Goal: Transaction & Acquisition: Purchase product/service

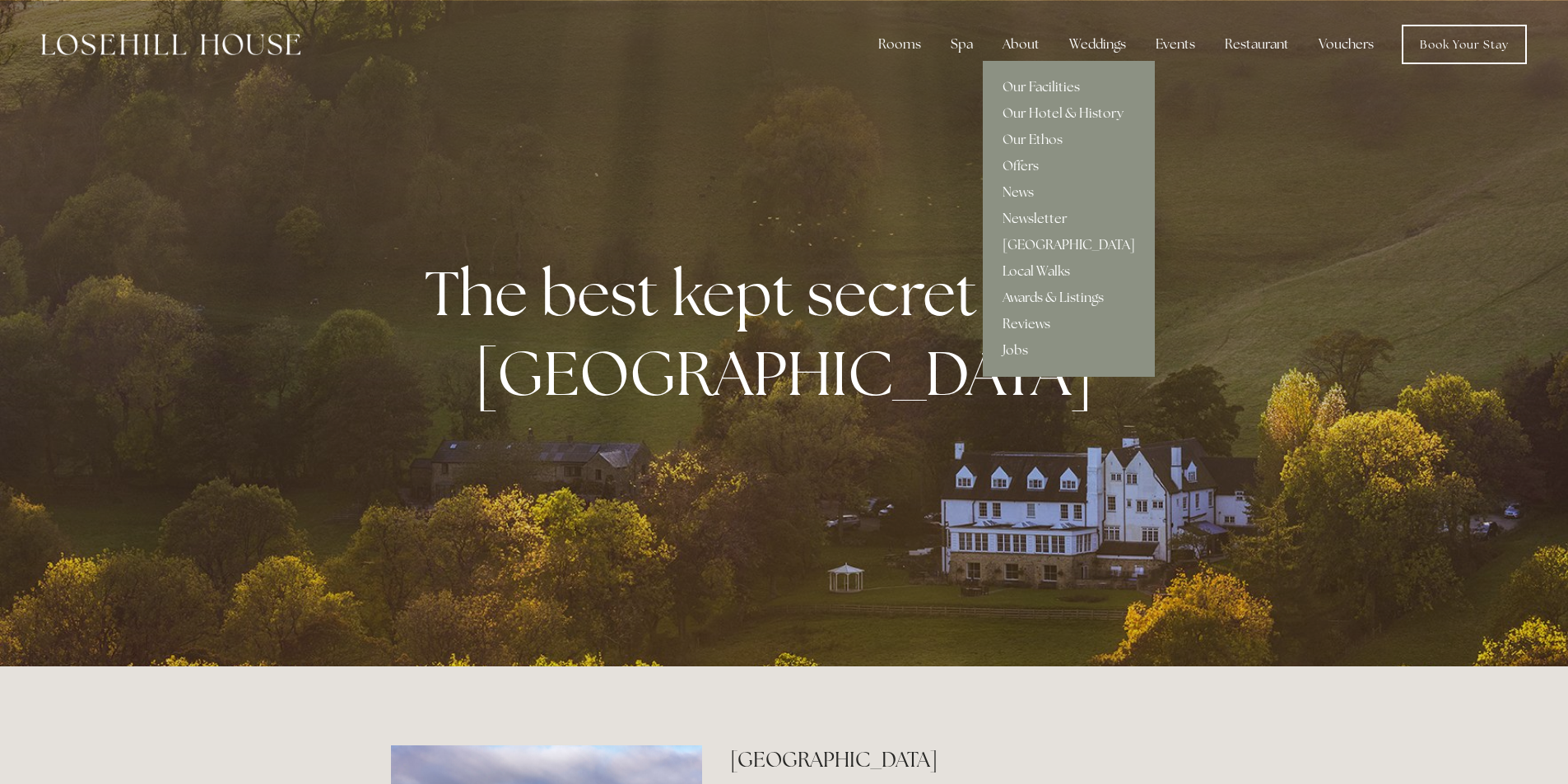
click at [1020, 40] on div "About" at bounding box center [1021, 45] width 64 height 33
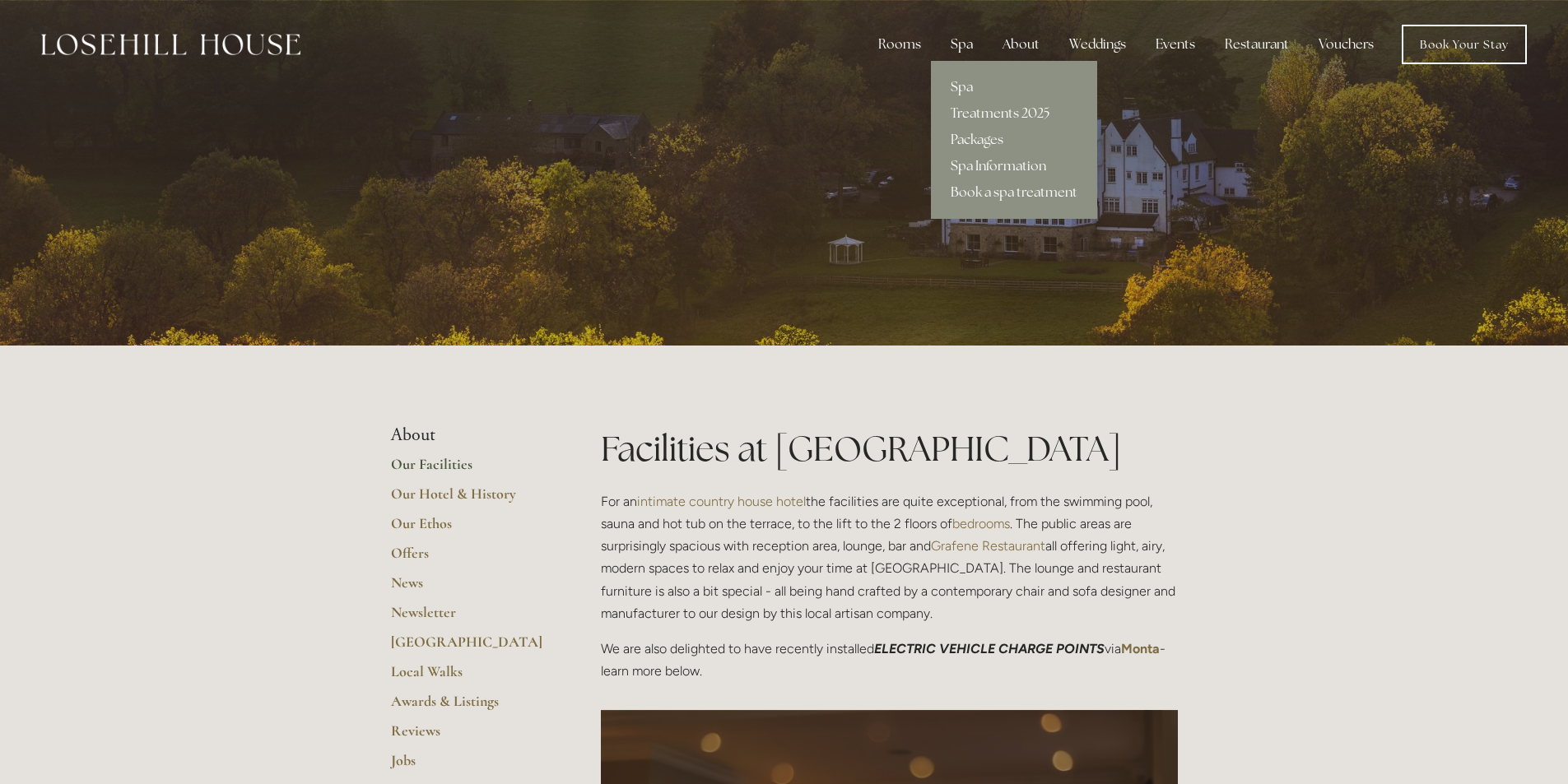
click at [956, 38] on div "Spa" at bounding box center [961, 45] width 49 height 33
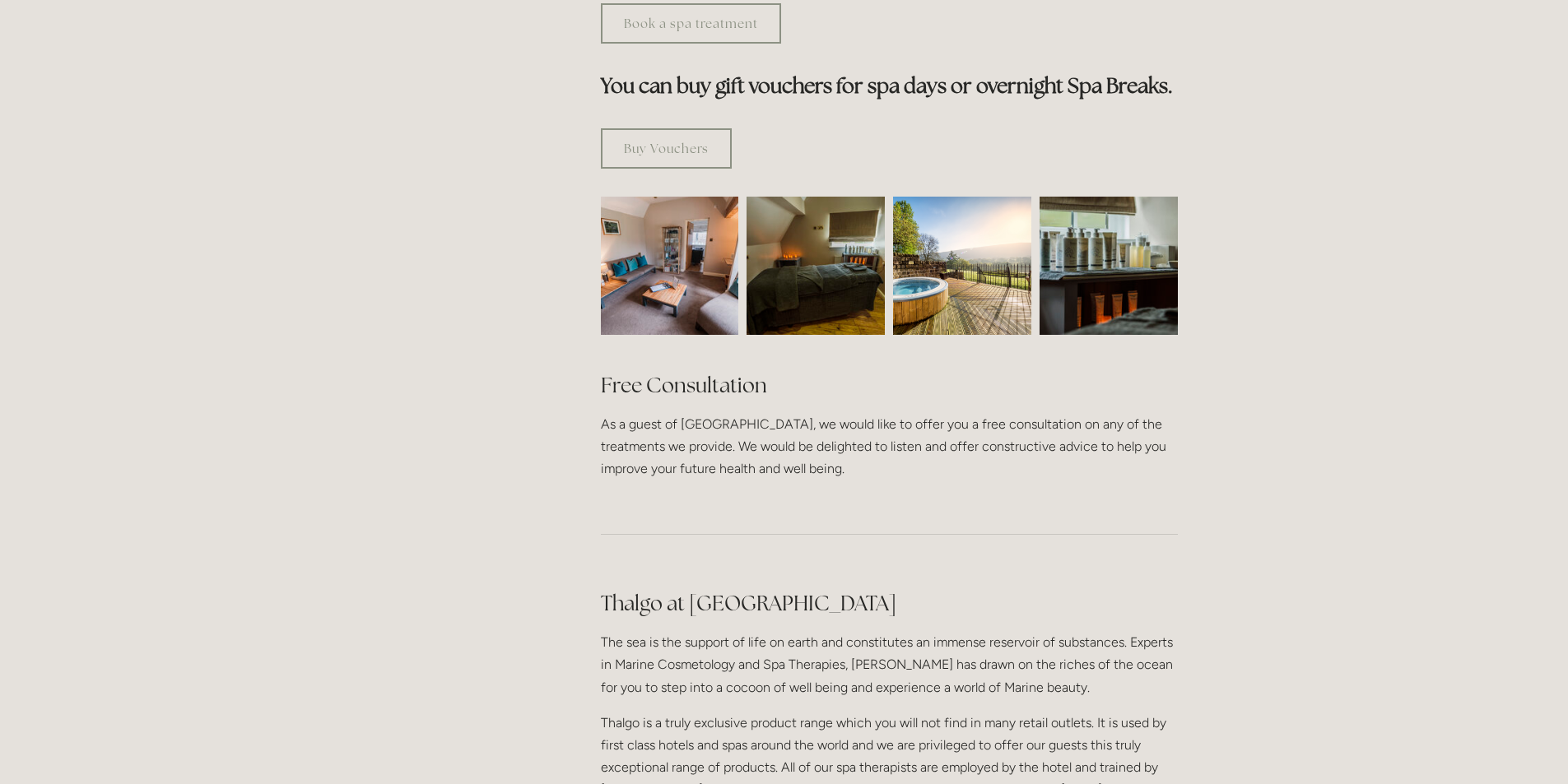
scroll to position [823, 0]
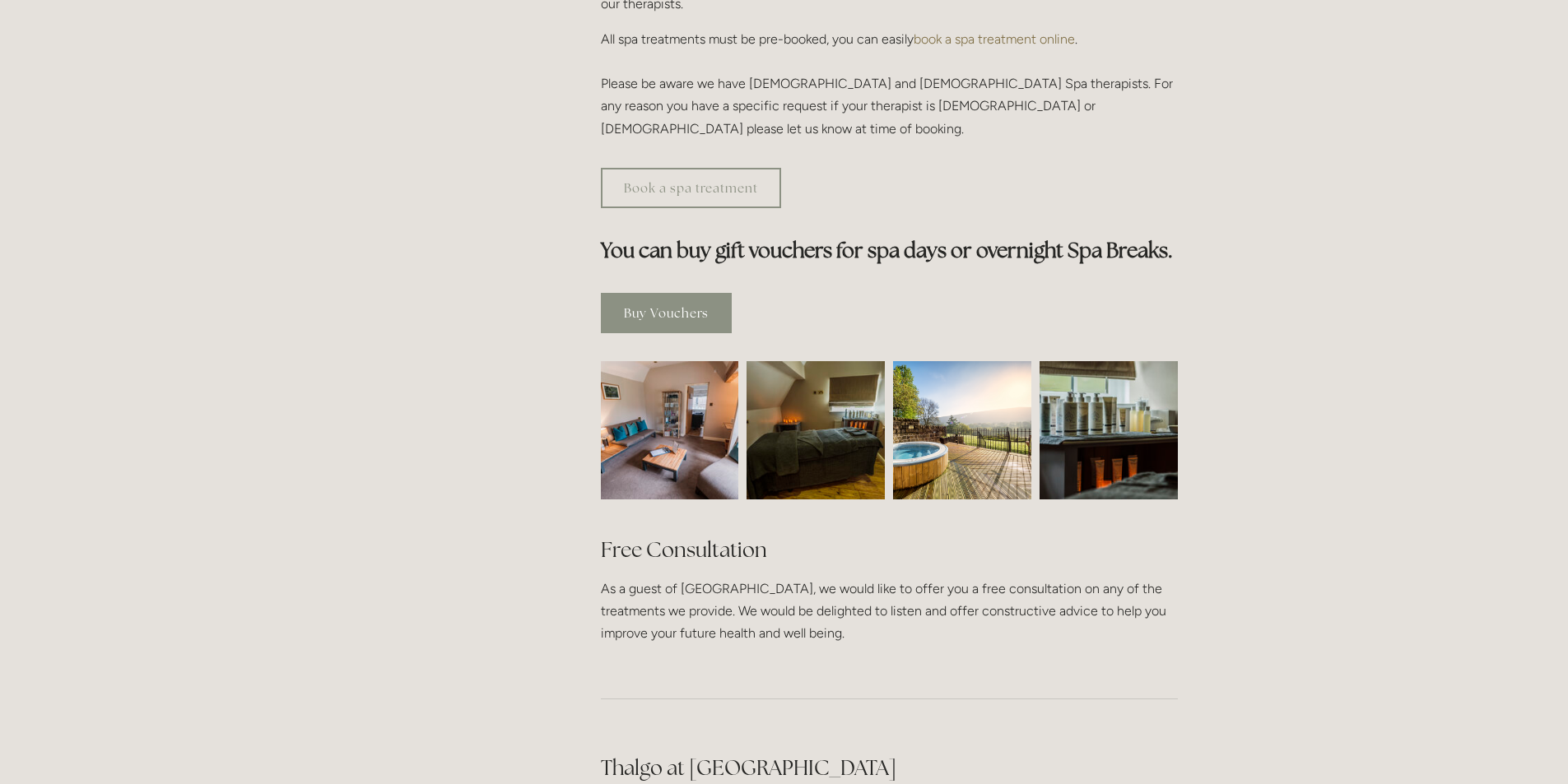
drag, startPoint x: 650, startPoint y: 234, endPoint x: 1291, endPoint y: 323, distance: 647.1
click at [652, 293] on link "Buy Vouchers" at bounding box center [666, 313] width 131 height 40
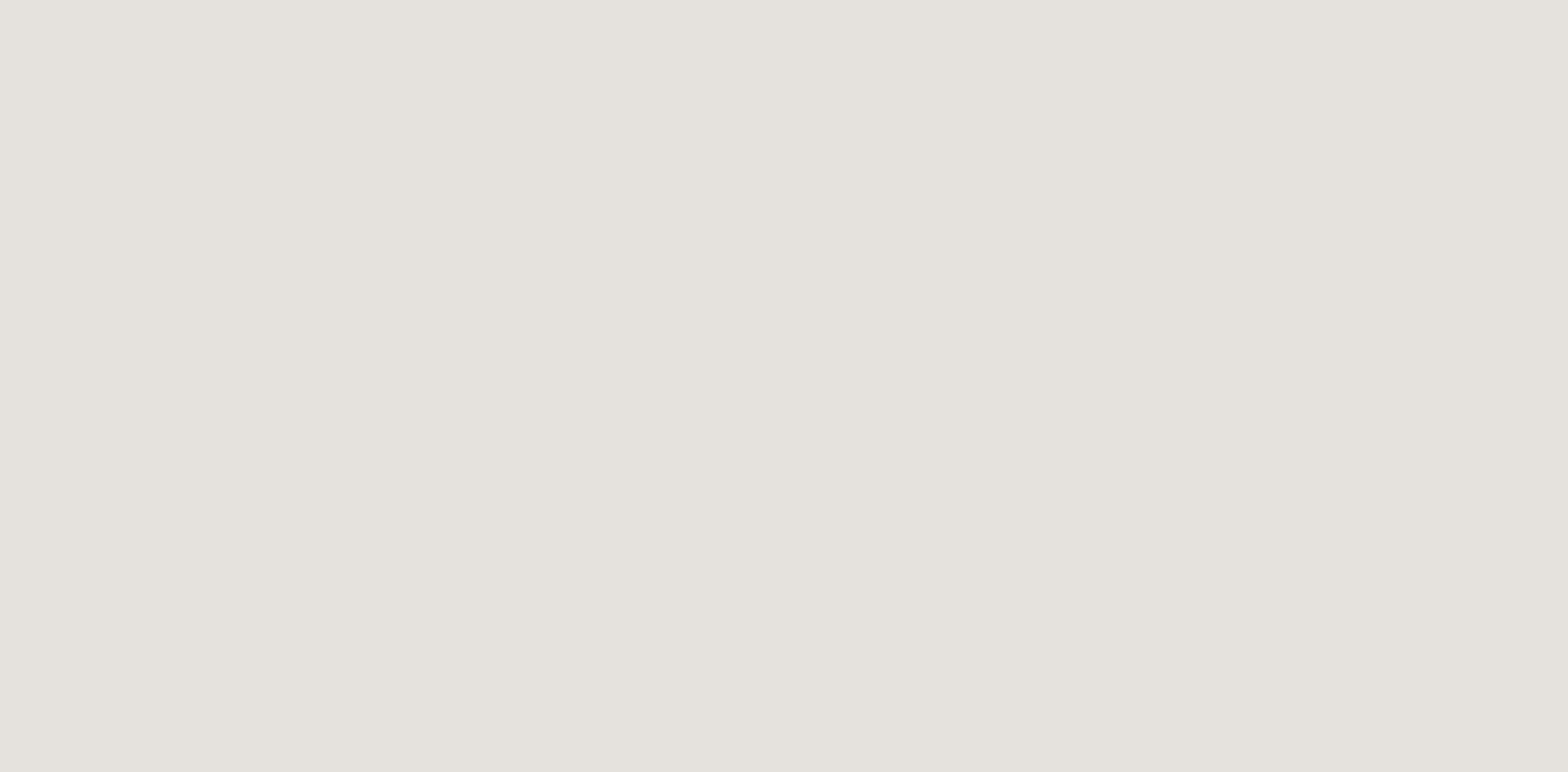
scroll to position [1087, 0]
